Goal: Transaction & Acquisition: Obtain resource

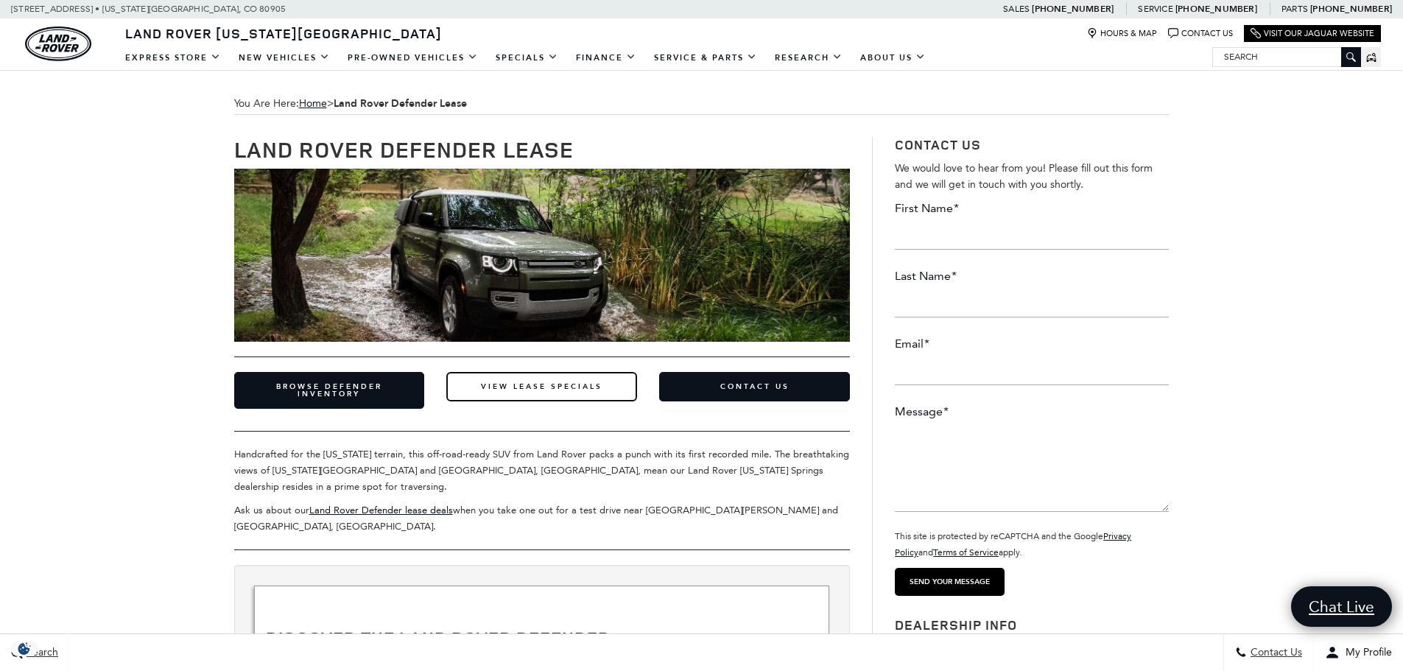
click at [515, 385] on link "View Lease Specials" at bounding box center [541, 386] width 191 height 29
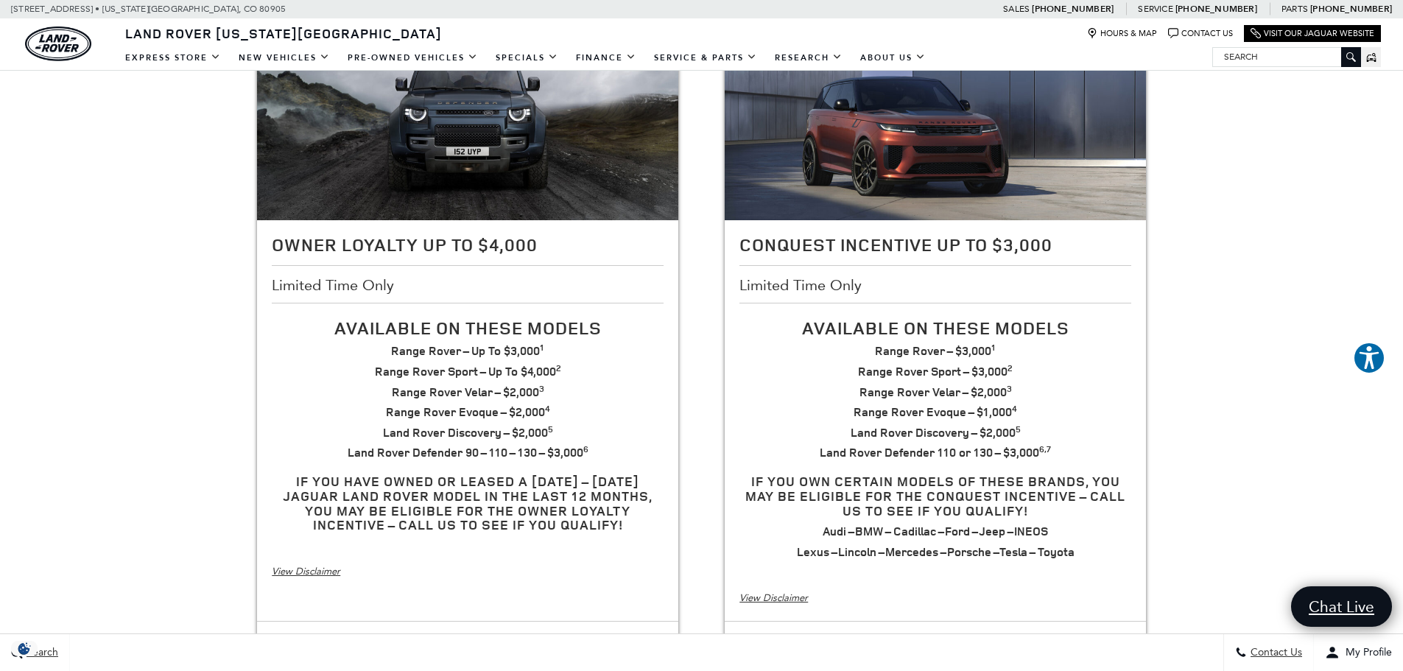
scroll to position [221, 0]
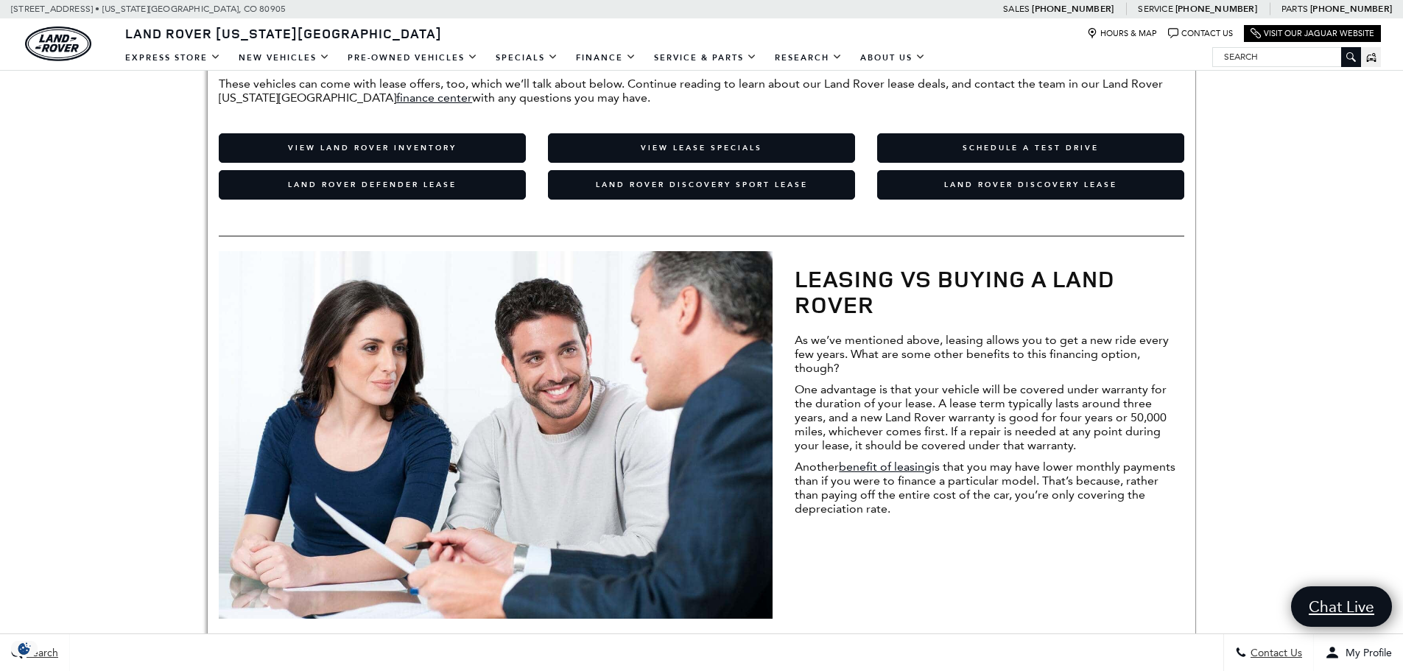
scroll to position [659, 0]
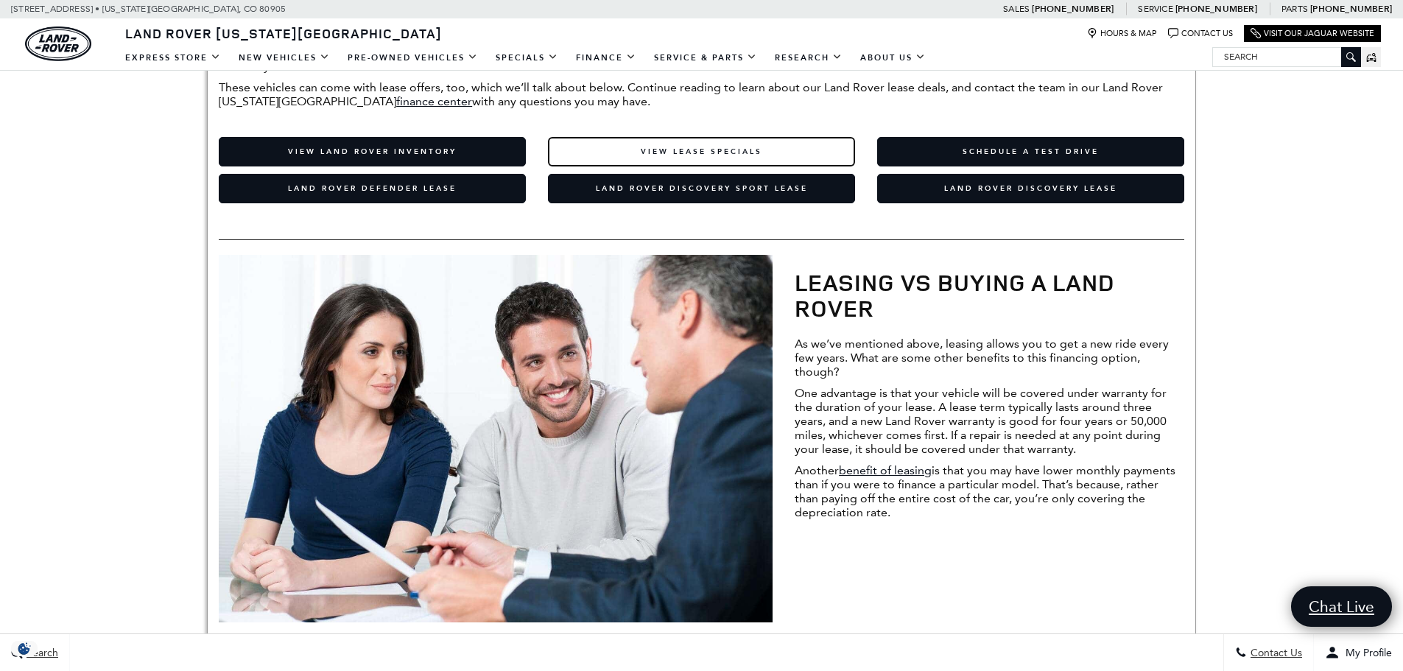
click at [648, 152] on link "View Lease Specials" at bounding box center [701, 151] width 307 height 29
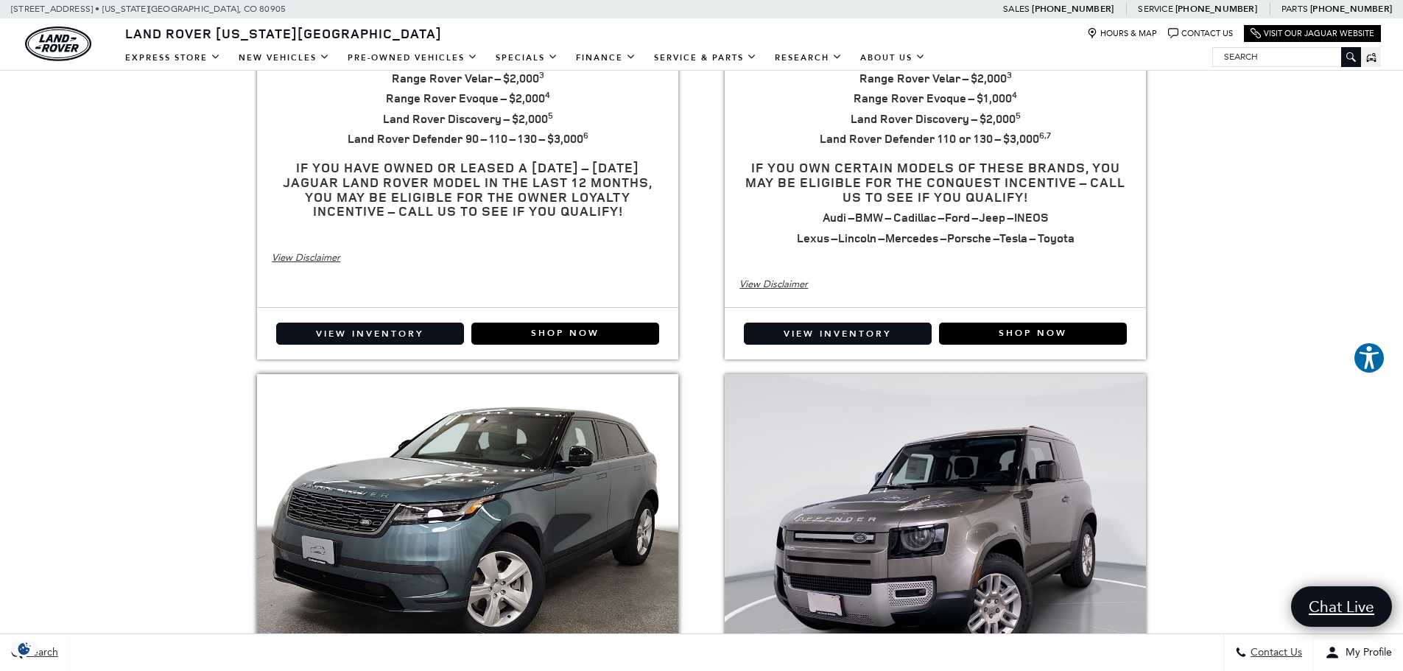
scroll to position [516, 0]
